Goal: Ask a question

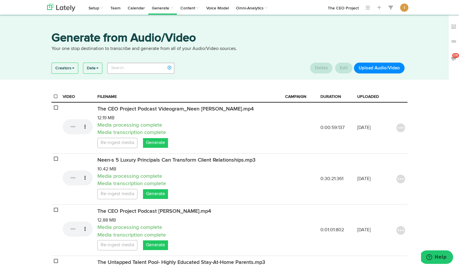
click at [389, 69] on button "Upload Audio/Video" at bounding box center [379, 68] width 51 height 11
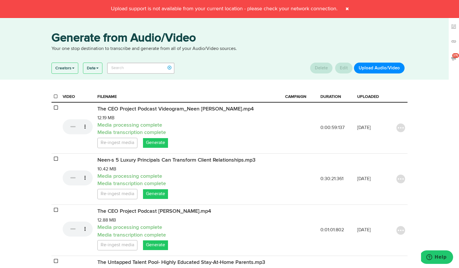
click at [348, 8] on span at bounding box center [346, 8] width 9 height 9
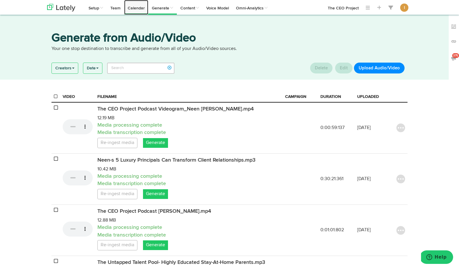
click at [133, 12] on link "Calendar" at bounding box center [136, 7] width 24 height 15
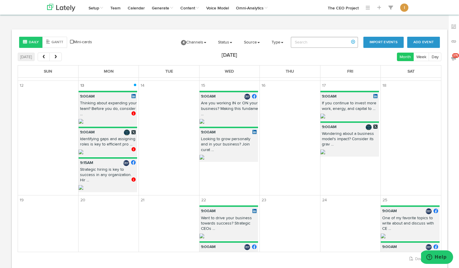
scroll to position [326, 0]
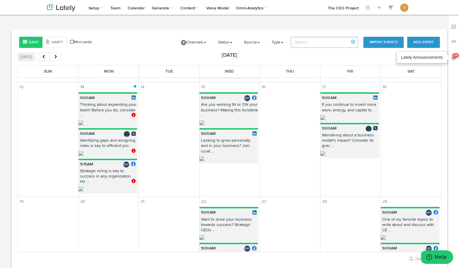
click at [454, 59] on img at bounding box center [454, 58] width 6 height 6
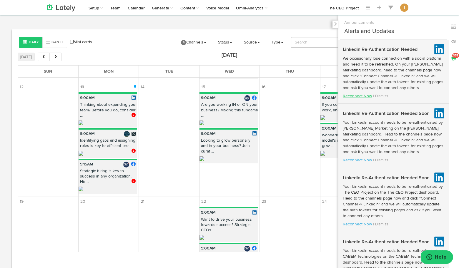
click at [364, 97] on link "Reconnect Now" at bounding box center [357, 96] width 29 height 4
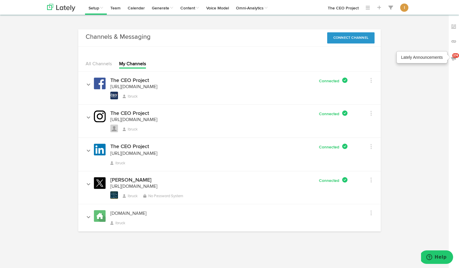
click at [454, 59] on img at bounding box center [454, 58] width 6 height 6
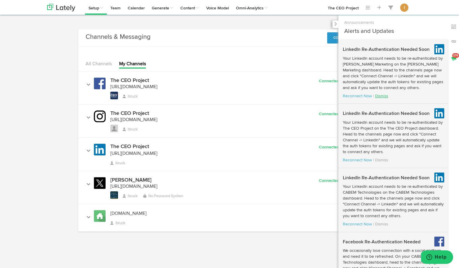
click at [382, 97] on link "Dismiss" at bounding box center [381, 96] width 13 height 4
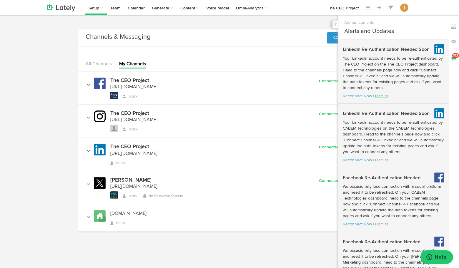
click at [383, 97] on link "Dismiss" at bounding box center [381, 96] width 13 height 4
click at [384, 96] on link "Dismiss" at bounding box center [381, 96] width 13 height 4
click at [334, 25] on icon at bounding box center [335, 24] width 3 height 4
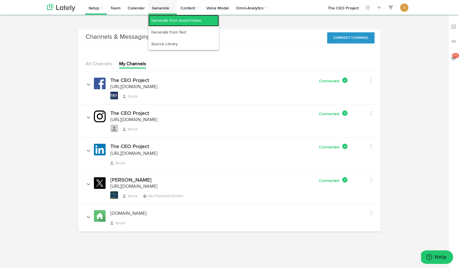
click at [169, 21] on link "Generate from Audio/Video" at bounding box center [183, 21] width 71 height 12
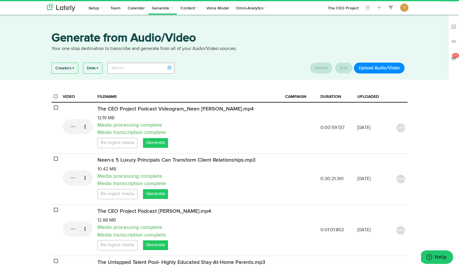
click at [371, 69] on button "Upload Audio/Video" at bounding box center [379, 68] width 51 height 11
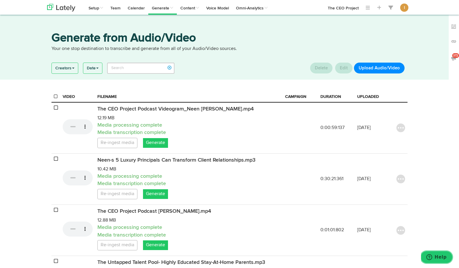
click at [437, 258] on span "Help" at bounding box center [441, 257] width 12 height 5
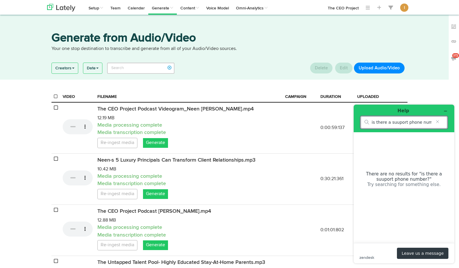
click at [397, 123] on input "is there a suuport phone number?" at bounding box center [402, 122] width 60 height 5
click at [420, 124] on input "is there a support phone number?" at bounding box center [402, 122] width 60 height 5
drag, startPoint x: 406, startPoint y: 122, endPoint x: 368, endPoint y: 121, distance: 38.3
click at [368, 121] on div "is there a support phone number?" at bounding box center [404, 122] width 86 height 12
click at [410, 124] on input "phone number?" at bounding box center [402, 122] width 60 height 5
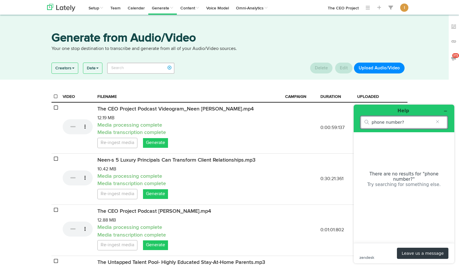
drag, startPoint x: 409, startPoint y: 123, endPoint x: 366, endPoint y: 119, distance: 43.8
click at [365, 120] on div "phone number?" at bounding box center [404, 122] width 86 height 12
click at [400, 123] on input "how can I reach somone for support?" at bounding box center [402, 122] width 60 height 5
type input "how can I reach someone for support?"
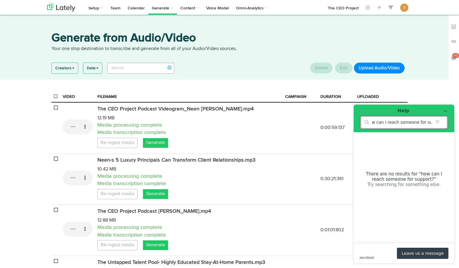
scroll to position [0, 0]
click at [420, 254] on button "Leave us a message" at bounding box center [422, 253] width 51 height 11
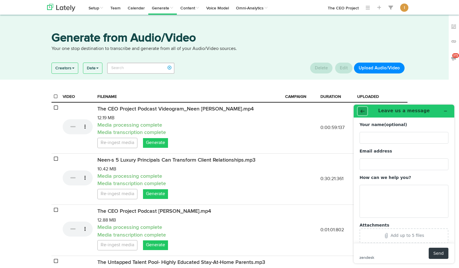
click at [365, 111] on button "Back" at bounding box center [362, 111] width 9 height 8
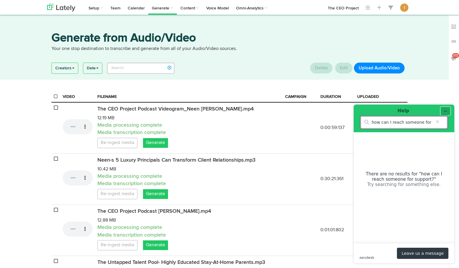
click at [446, 111] on icon "Minimize widget" at bounding box center [445, 111] width 3 height 0
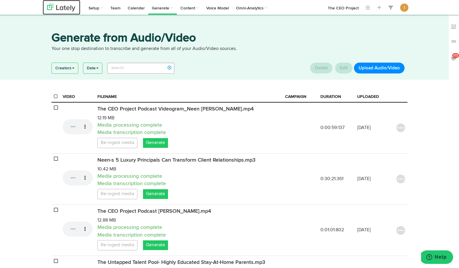
click at [66, 9] on img at bounding box center [61, 8] width 28 height 8
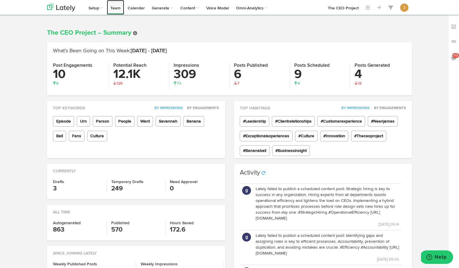
click at [117, 9] on link "Team" at bounding box center [115, 7] width 17 height 15
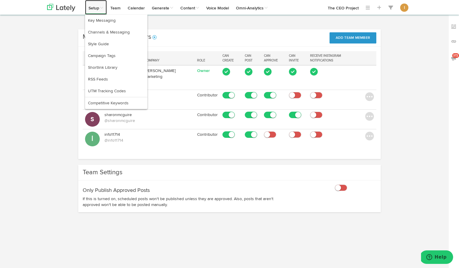
click at [95, 11] on link "Setup" at bounding box center [96, 7] width 22 height 15
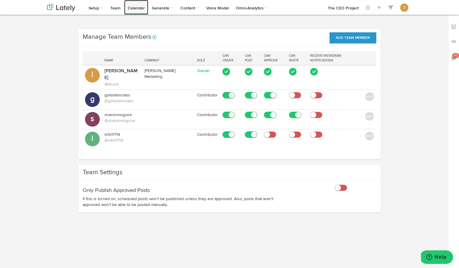
click at [135, 11] on link "Calendar" at bounding box center [136, 7] width 24 height 15
